Goal: Task Accomplishment & Management: Manage account settings

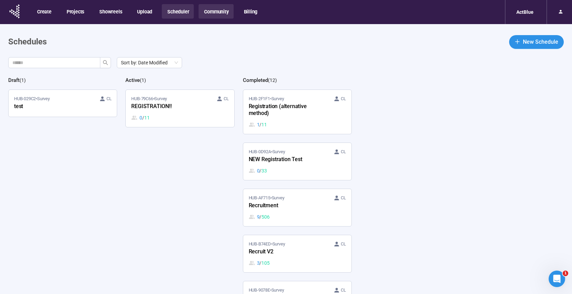
click at [217, 12] on button "Community" at bounding box center [216, 11] width 35 height 14
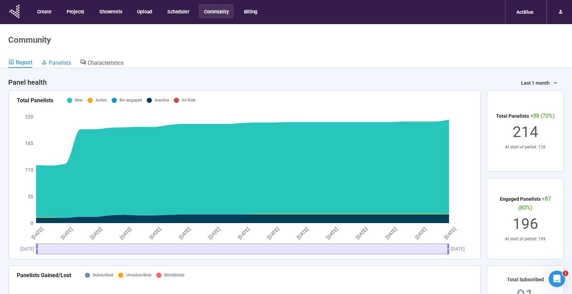
click at [53, 64] on span "Panelists" at bounding box center [60, 62] width 22 height 7
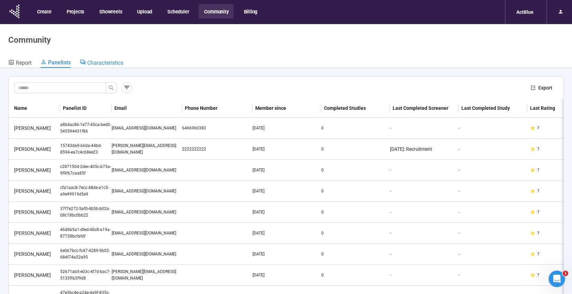
click at [107, 65] on span "Characteristics" at bounding box center [105, 62] width 36 height 7
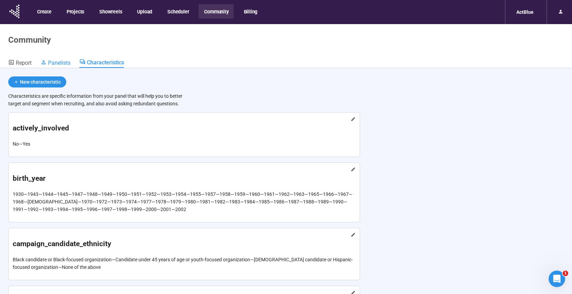
click at [61, 62] on span "Panelists" at bounding box center [59, 62] width 22 height 7
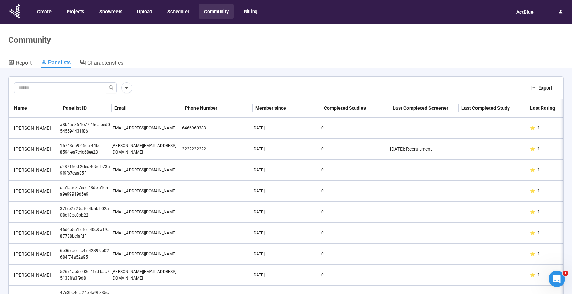
click at [131, 74] on div "Export Name Panelist ID Email Phone Number Member since Completed Studies Last …" at bounding box center [286, 193] width 572 height 250
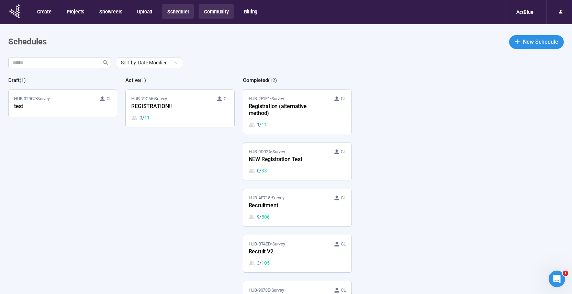
click at [212, 12] on button "Community" at bounding box center [216, 11] width 35 height 14
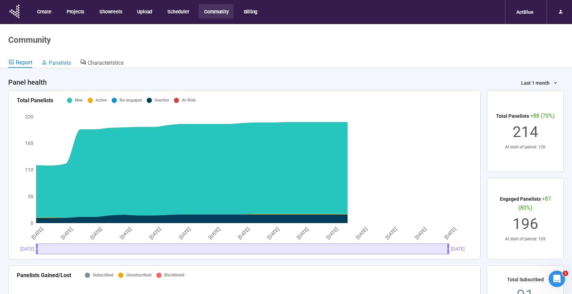
click at [59, 62] on span "Panelists" at bounding box center [60, 62] width 22 height 7
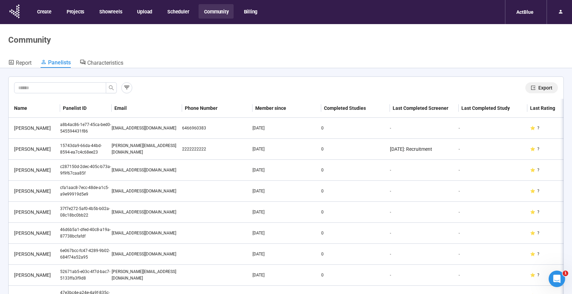
click at [542, 90] on span "Export" at bounding box center [546, 88] width 14 height 8
click at [567, 12] on div at bounding box center [563, 12] width 14 height 12
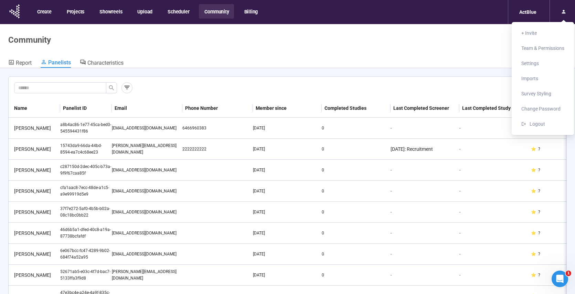
click at [168, 63] on div "Report Panelists Characteristics" at bounding box center [287, 63] width 558 height 9
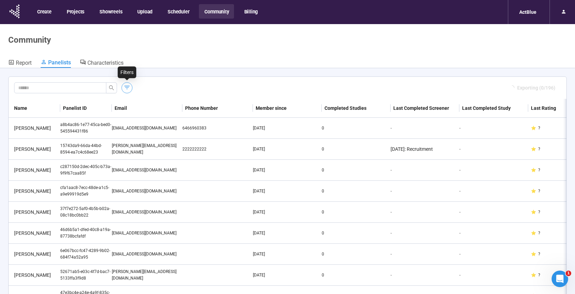
click at [124, 87] on icon "button" at bounding box center [126, 87] width 7 height 7
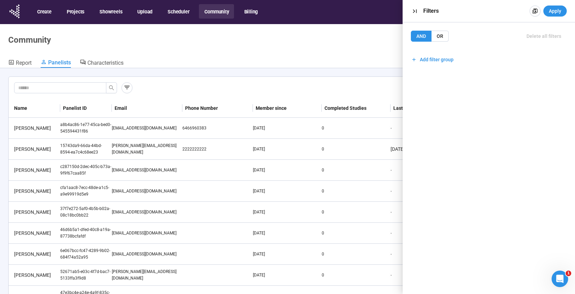
click at [171, 62] on div "Report Panelists Characteristics" at bounding box center [287, 63] width 558 height 9
click at [174, 82] on div "Exporting (0/196)" at bounding box center [287, 87] width 546 height 11
click at [533, 13] on icon "button" at bounding box center [534, 10] width 5 height 5
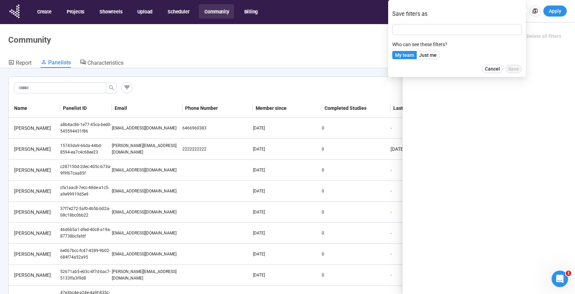
click at [308, 44] on div "Community" at bounding box center [287, 40] width 558 height 10
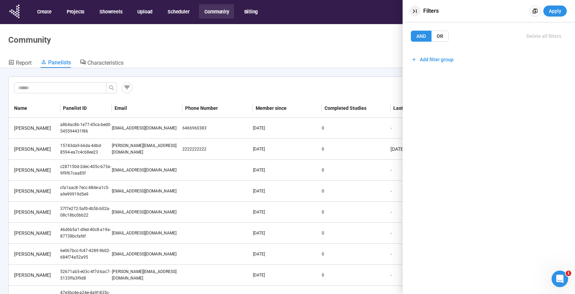
click at [413, 10] on icon "button" at bounding box center [415, 11] width 4 height 4
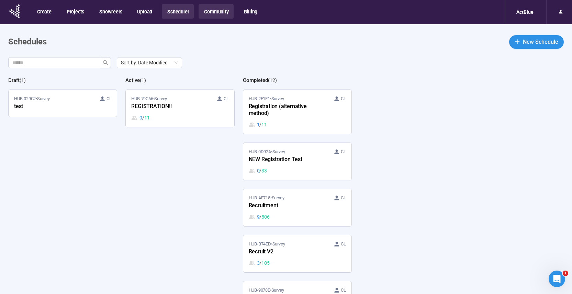
click at [218, 11] on button "Community" at bounding box center [216, 11] width 35 height 14
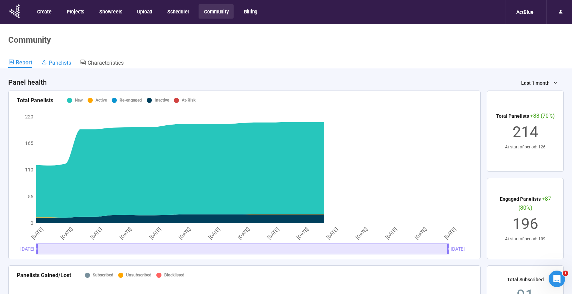
click at [56, 63] on span "Panelists" at bounding box center [60, 62] width 22 height 7
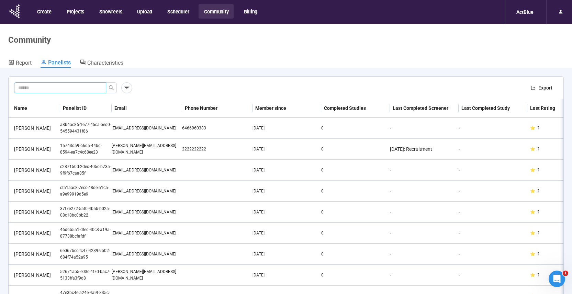
click at [88, 88] on input "text" at bounding box center [57, 88] width 78 height 8
paste input "**********"
type input "**********"
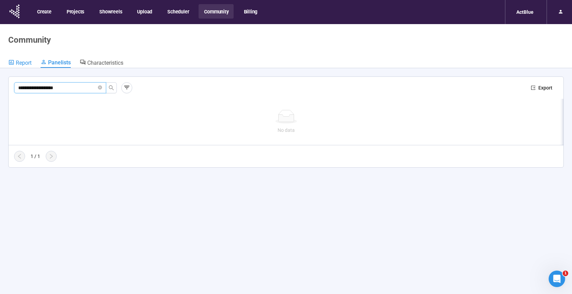
click at [28, 63] on span "Report" at bounding box center [24, 62] width 16 height 7
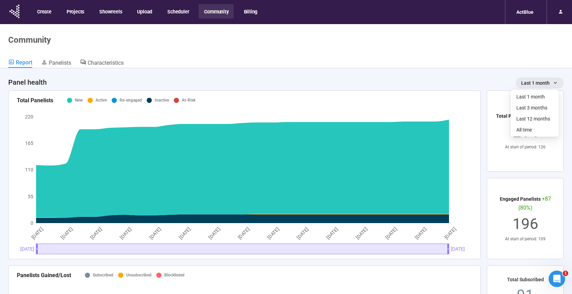
click at [524, 84] on span "Last 1 month" at bounding box center [536, 83] width 29 height 8
click at [528, 130] on span "All time" at bounding box center [535, 130] width 37 height 8
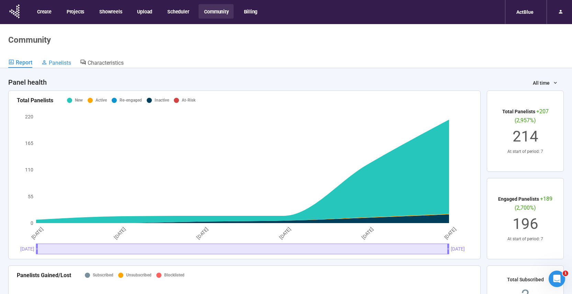
click at [60, 64] on span "Panelists" at bounding box center [60, 62] width 22 height 7
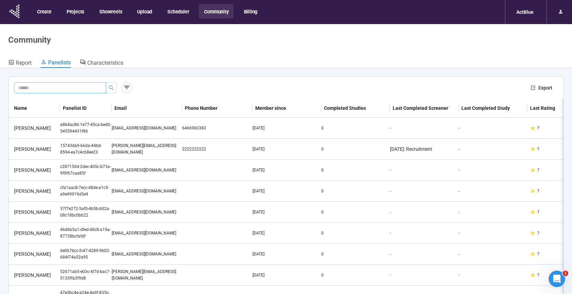
click at [74, 87] on input "text" at bounding box center [57, 88] width 78 height 8
paste input "**********"
type input "**********"
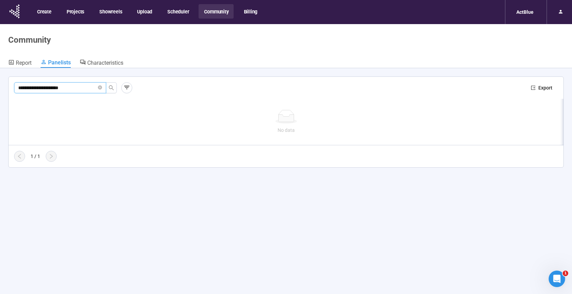
click at [63, 66] on link "Panelists" at bounding box center [56, 63] width 30 height 9
click at [15, 66] on link "Report" at bounding box center [19, 63] width 23 height 9
